Goal: Find specific page/section: Find specific page/section

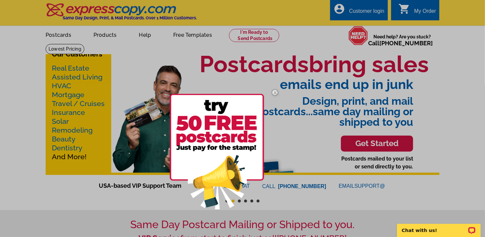
click at [278, 94] on img at bounding box center [275, 92] width 19 height 19
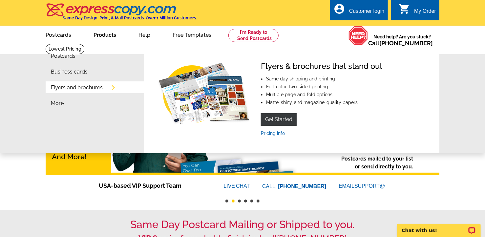
click at [97, 39] on link "Products" at bounding box center [105, 34] width 44 height 15
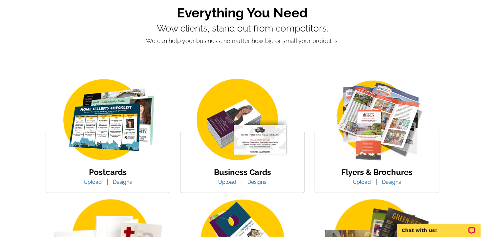
scroll to position [56, 0]
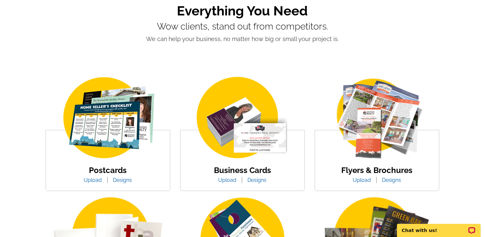
click at [115, 109] on img at bounding box center [108, 118] width 112 height 86
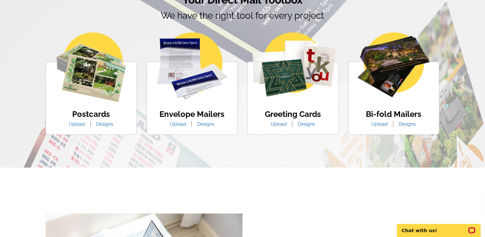
scroll to position [380, 0]
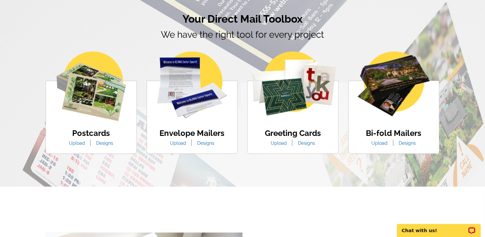
click at [95, 84] on img at bounding box center [91, 86] width 70 height 70
click at [99, 143] on link "Designs" at bounding box center [104, 142] width 27 height 5
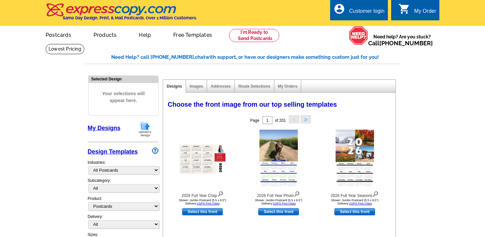
select select "971"
select select "1"
